Goal: Task Accomplishment & Management: Manage account settings

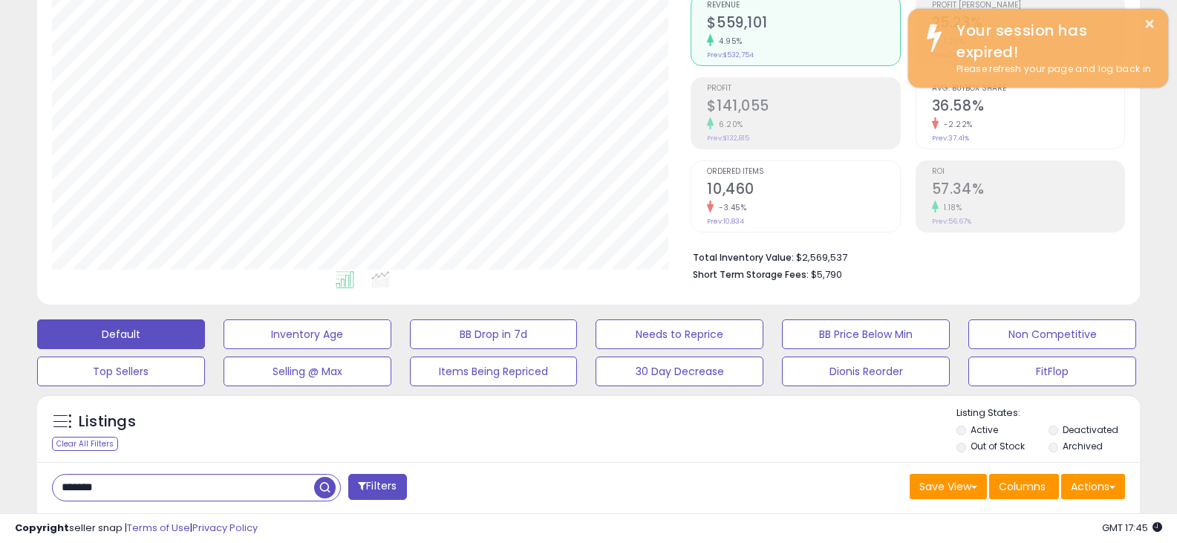
scroll to position [304, 639]
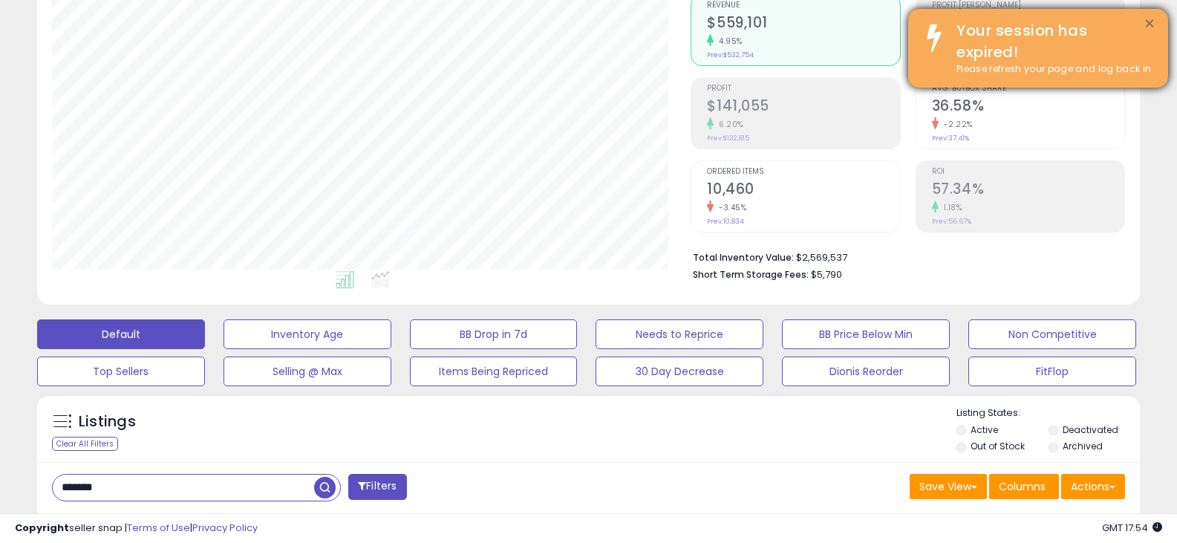
click at [1152, 31] on button "×" at bounding box center [1150, 24] width 12 height 19
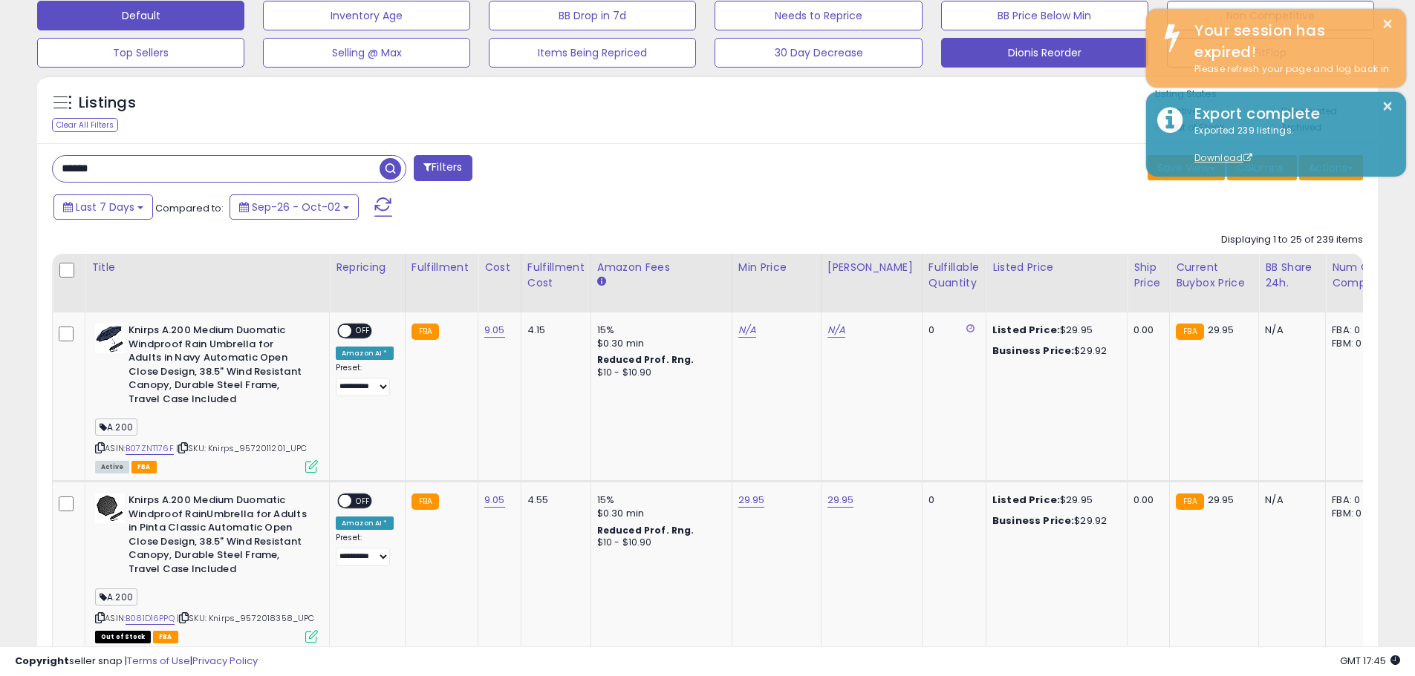
scroll to position [304, 777]
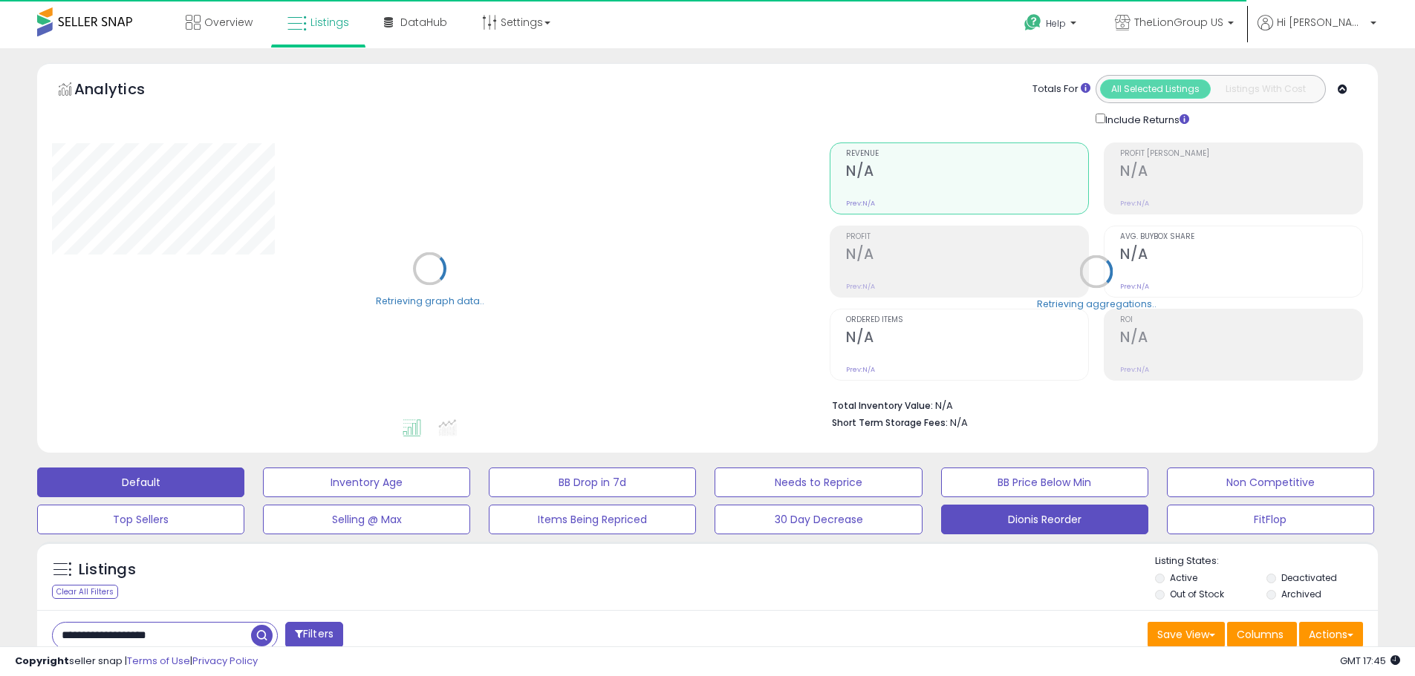
click at [1007, 522] on button "Dionis Reorder" at bounding box center [1044, 520] width 207 height 30
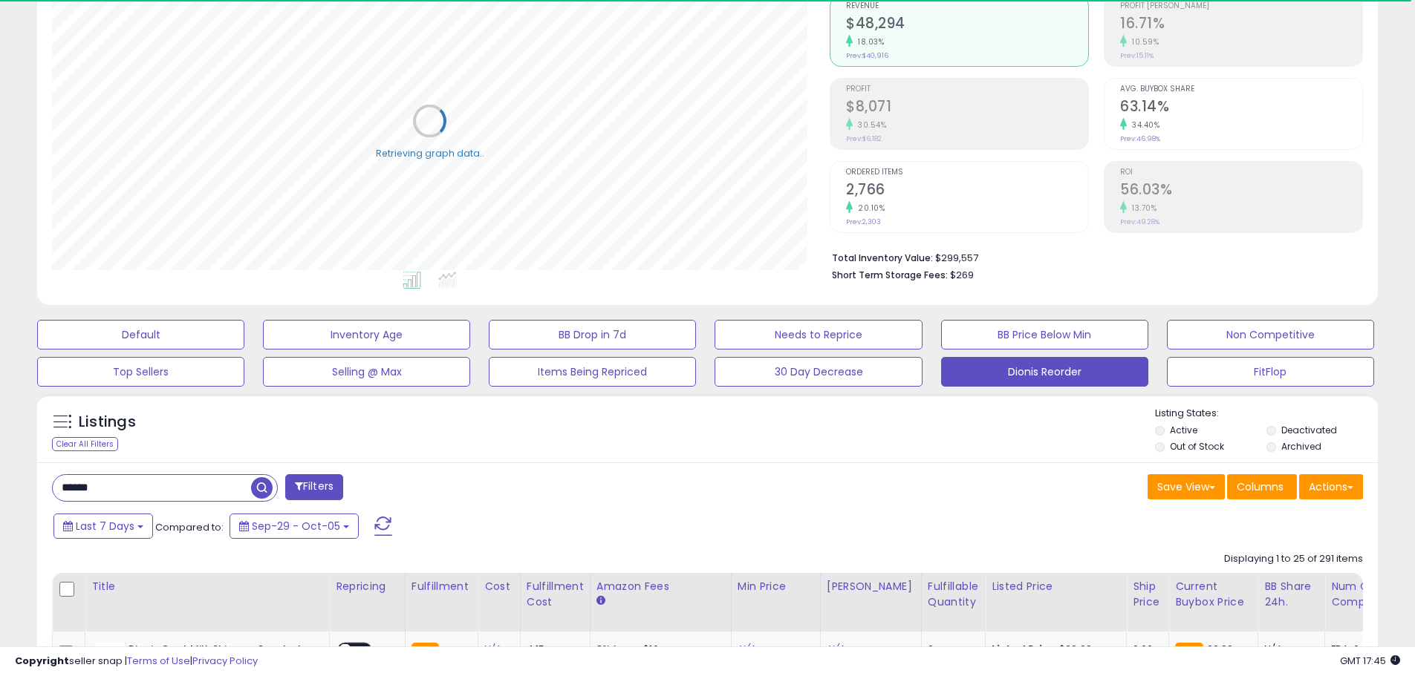
scroll to position [149, 0]
drag, startPoint x: 146, startPoint y: 480, endPoint x: 30, endPoint y: 476, distance: 115.2
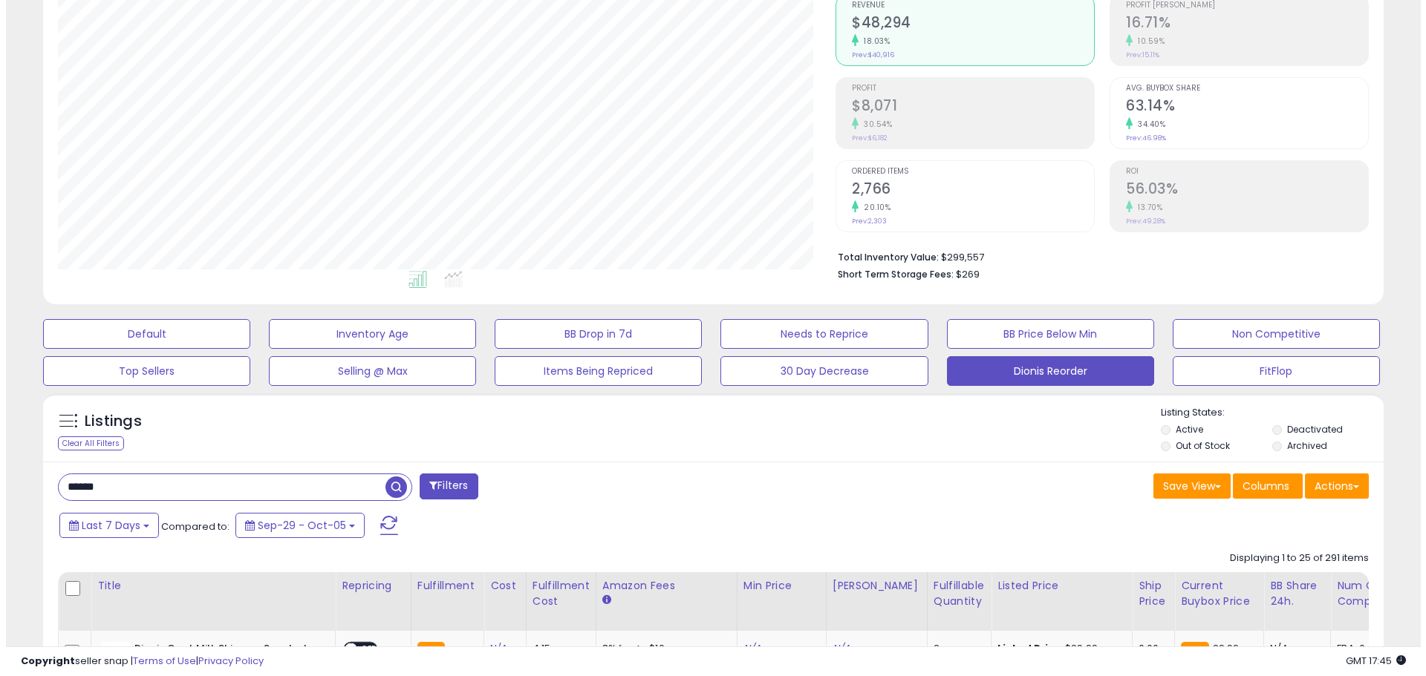
scroll to position [304, 777]
type input "******"
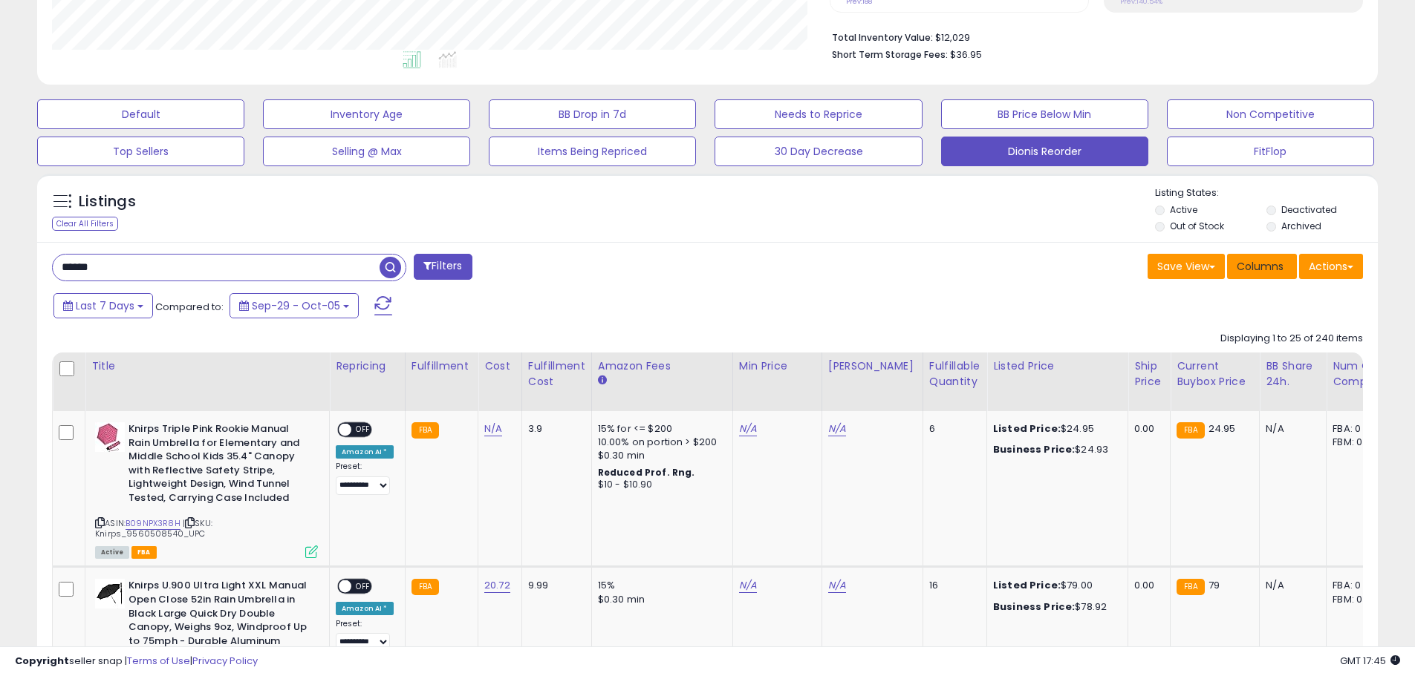
scroll to position [297, 0]
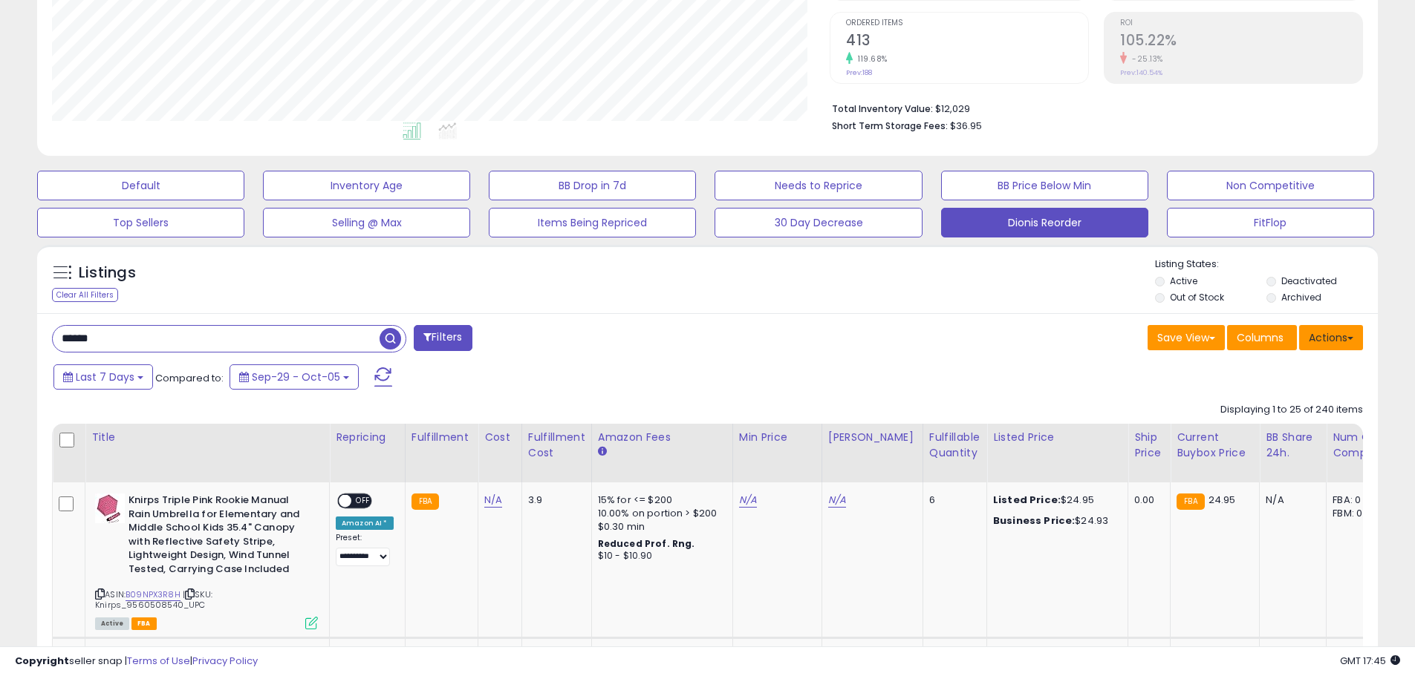
click at [1337, 327] on button "Actions" at bounding box center [1331, 337] width 64 height 25
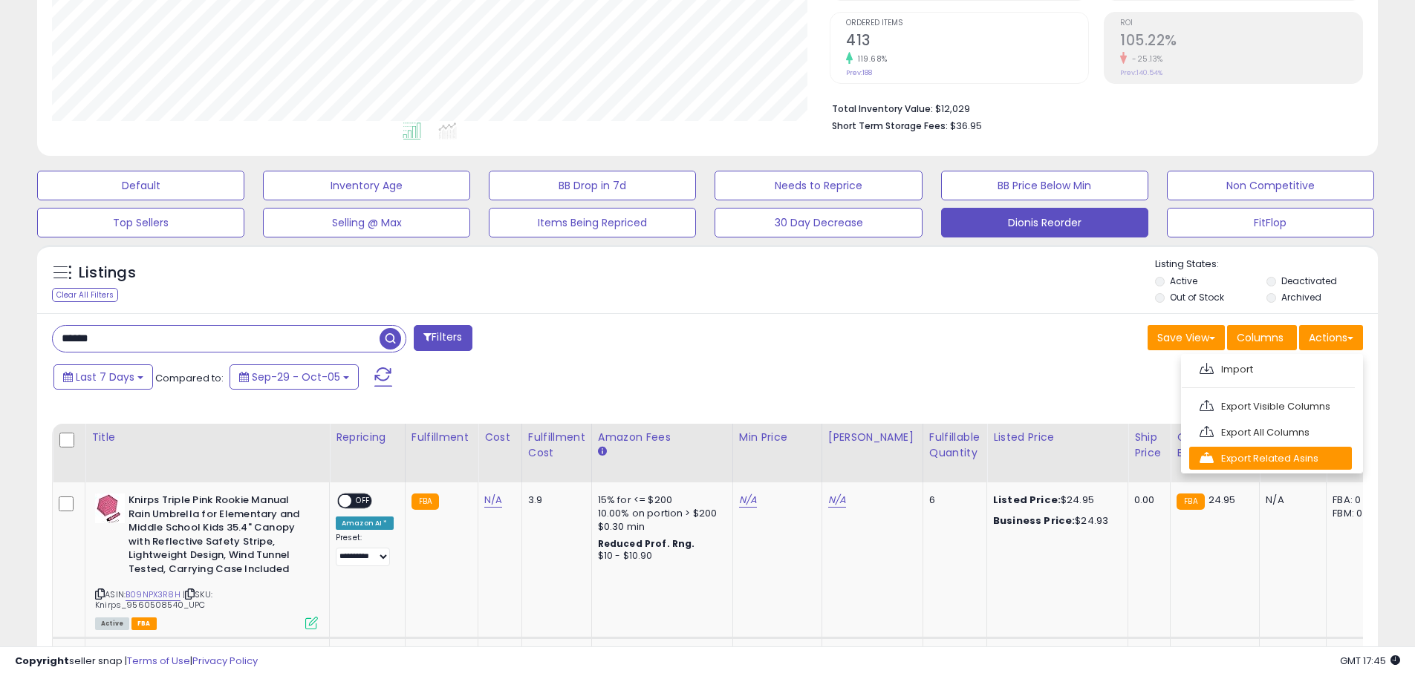
click at [1270, 447] on link "Export Related Asins" at bounding box center [1270, 458] width 163 height 23
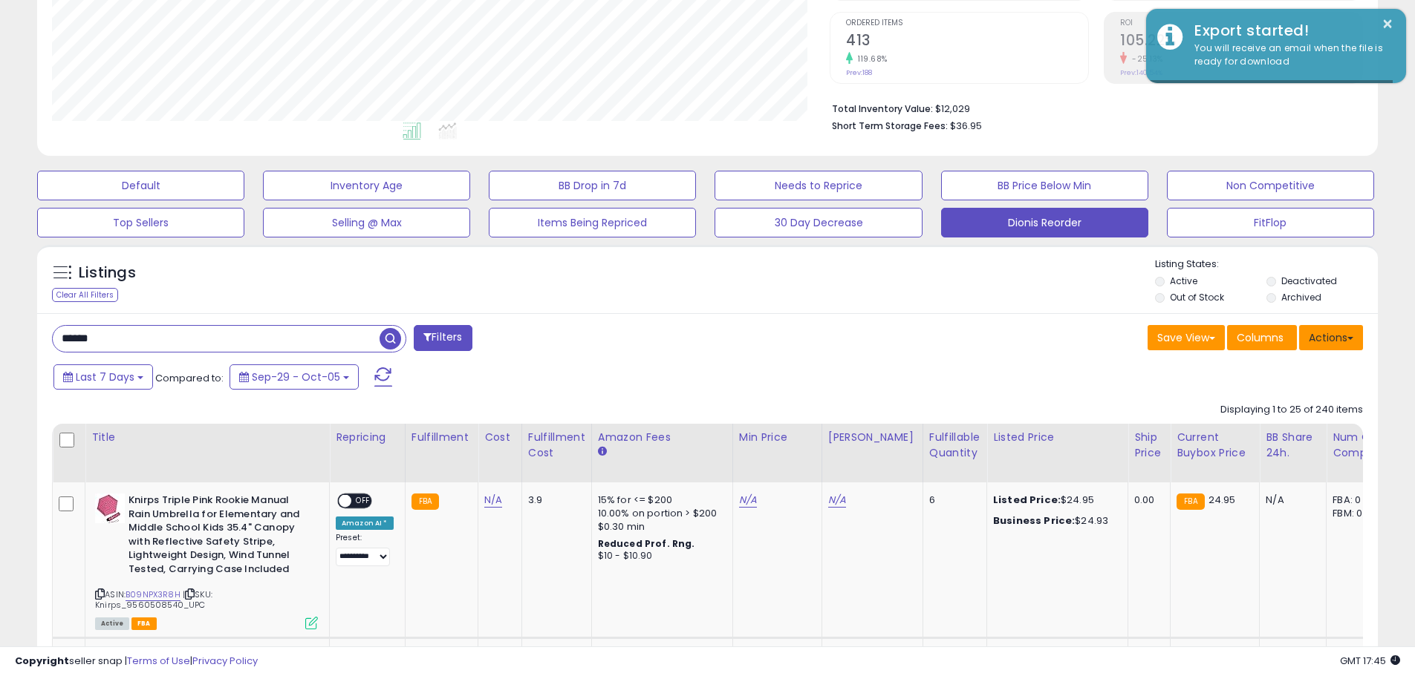
click at [1328, 344] on button "Actions" at bounding box center [1331, 337] width 64 height 25
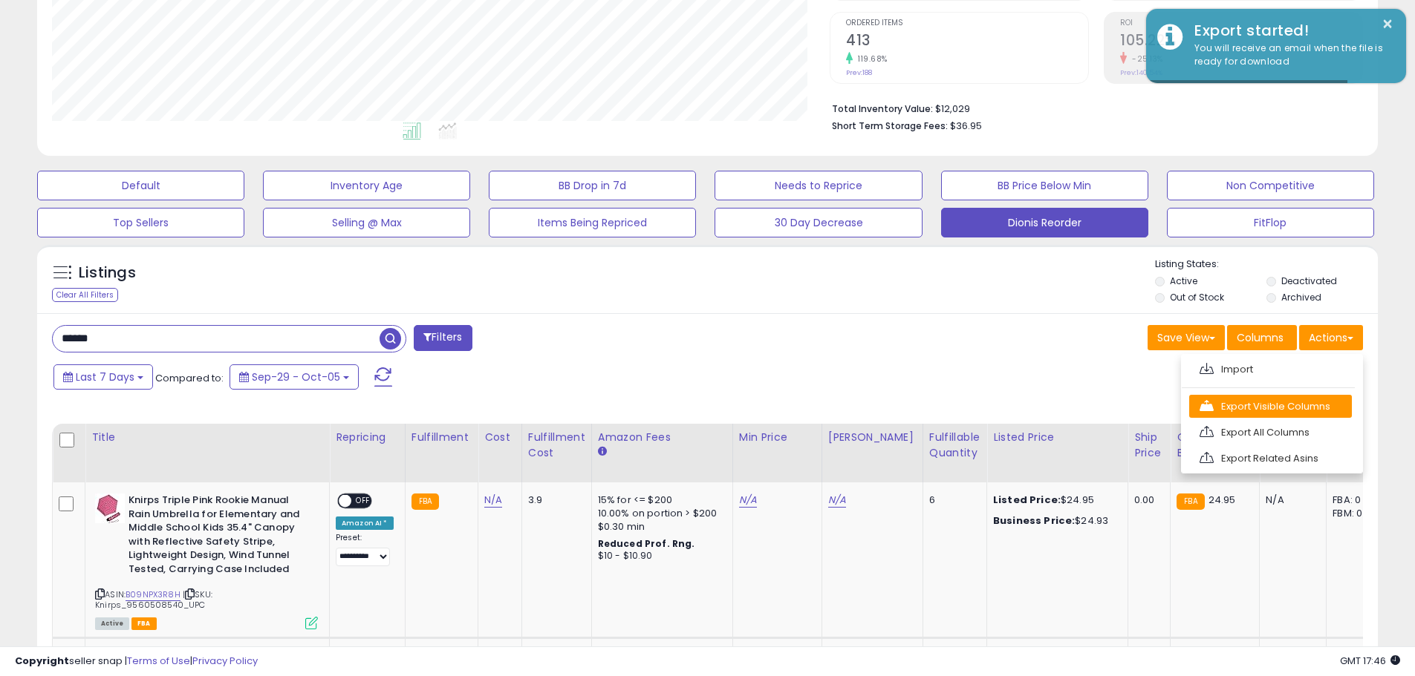
click at [1314, 408] on link "Export Visible Columns" at bounding box center [1270, 406] width 163 height 23
